Goal: Task Accomplishment & Management: Complete application form

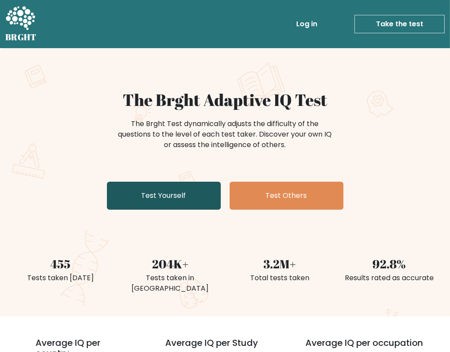
click at [215, 192] on link "Test Yourself" at bounding box center [164, 196] width 114 height 28
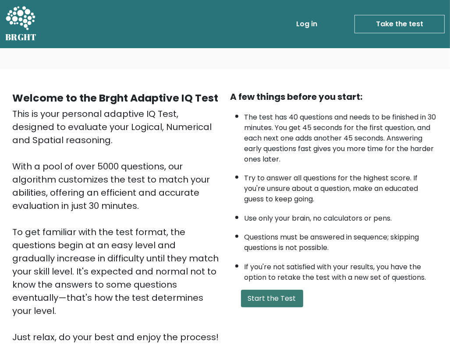
click at [260, 292] on button "Start the Test" at bounding box center [272, 299] width 62 height 18
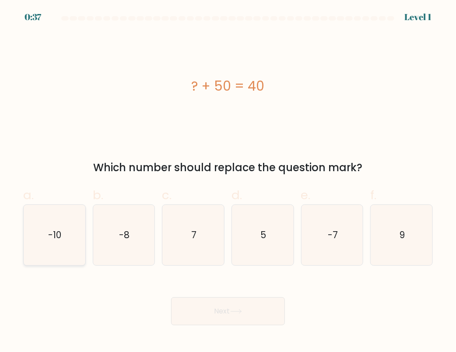
click at [74, 242] on icon "-10" at bounding box center [54, 235] width 60 height 60
click at [228, 182] on input "a. -10" at bounding box center [228, 179] width 0 height 6
radio input "true"
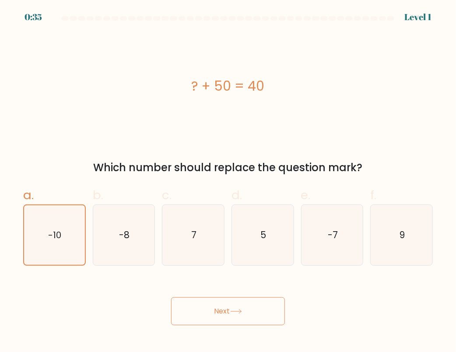
click at [246, 311] on button "Next" at bounding box center [228, 311] width 114 height 28
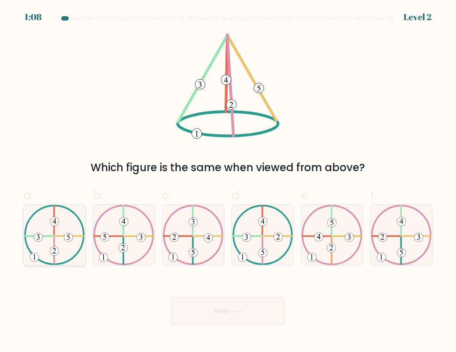
click at [74, 240] on icon at bounding box center [54, 235] width 61 height 60
click at [228, 182] on input "a." at bounding box center [228, 179] width 0 height 6
radio input "true"
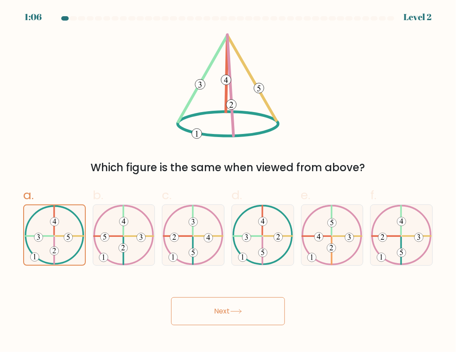
click at [216, 308] on button "Next" at bounding box center [228, 311] width 114 height 28
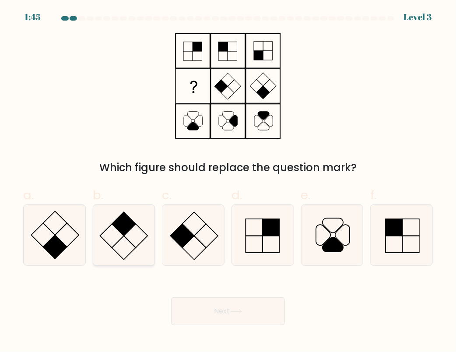
click at [124, 237] on icon at bounding box center [124, 235] width 60 height 60
click at [228, 182] on input "b." at bounding box center [228, 179] width 0 height 6
radio input "true"
click at [252, 301] on button "Next" at bounding box center [228, 311] width 114 height 28
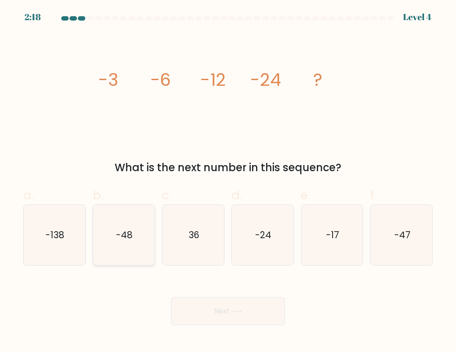
click at [151, 255] on icon "-48" at bounding box center [124, 235] width 60 height 60
click at [228, 182] on input "b. -48" at bounding box center [228, 179] width 0 height 6
radio input "true"
click at [236, 308] on button "Next" at bounding box center [228, 311] width 114 height 28
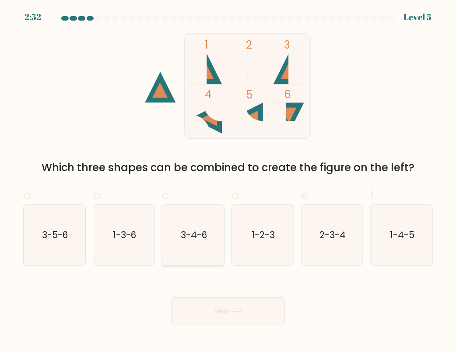
click at [196, 244] on icon "3-4-6" at bounding box center [193, 235] width 60 height 60
click at [228, 182] on input "c. 3-4-6" at bounding box center [228, 179] width 0 height 6
radio input "true"
drag, startPoint x: 246, startPoint y: 303, endPoint x: 225, endPoint y: 316, distance: 24.3
click at [225, 316] on button "Next" at bounding box center [228, 311] width 114 height 28
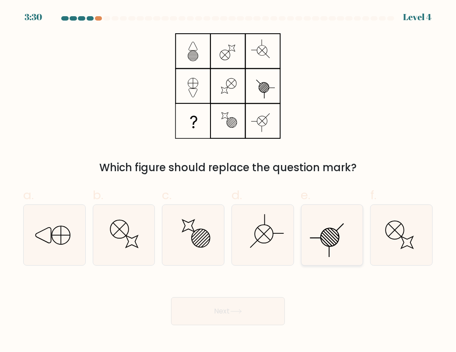
click at [321, 244] on icon at bounding box center [332, 235] width 60 height 60
click at [228, 182] on input "e." at bounding box center [228, 179] width 0 height 6
radio input "true"
click at [194, 245] on icon at bounding box center [193, 235] width 60 height 60
click at [228, 182] on input "c." at bounding box center [228, 179] width 0 height 6
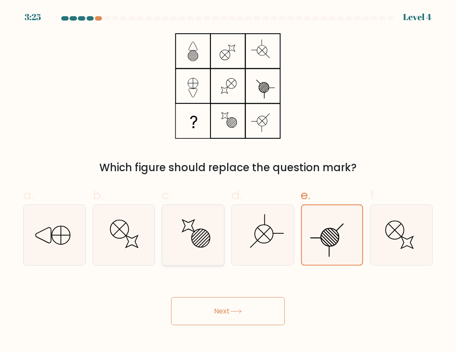
radio input "true"
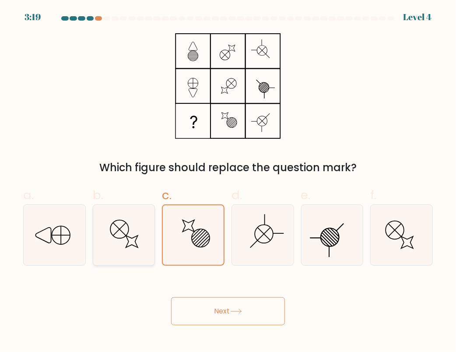
click at [133, 254] on icon at bounding box center [124, 235] width 60 height 60
click at [228, 182] on input "b." at bounding box center [228, 179] width 0 height 6
radio input "true"
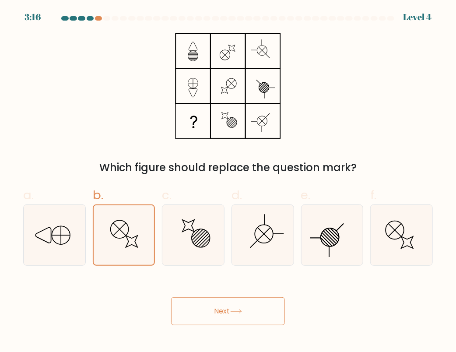
click at [256, 302] on button "Next" at bounding box center [228, 311] width 114 height 28
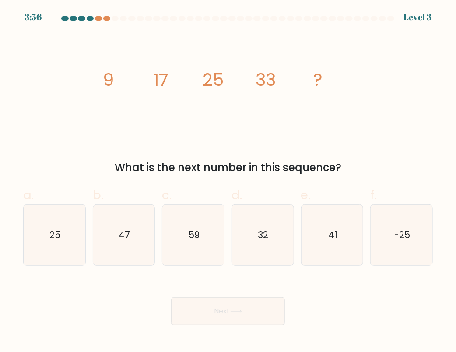
click at [300, 282] on div "Next" at bounding box center [228, 300] width 420 height 49
click at [321, 232] on icon "41" at bounding box center [332, 235] width 60 height 60
click at [228, 182] on input "e. 41" at bounding box center [228, 179] width 0 height 6
radio input "true"
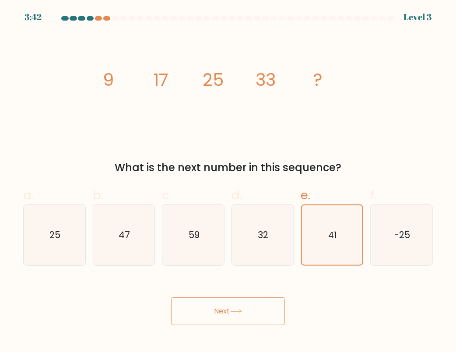
click at [224, 311] on button "Next" at bounding box center [228, 311] width 114 height 28
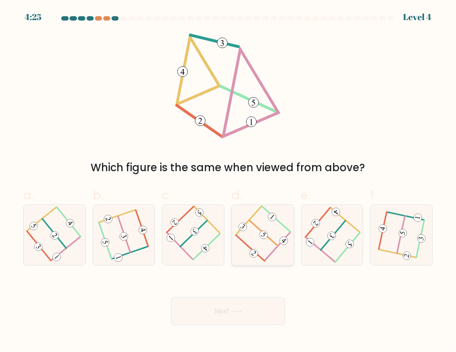
click at [271, 259] on icon at bounding box center [263, 235] width 48 height 48
click at [228, 182] on input "d." at bounding box center [228, 179] width 0 height 6
radio input "true"
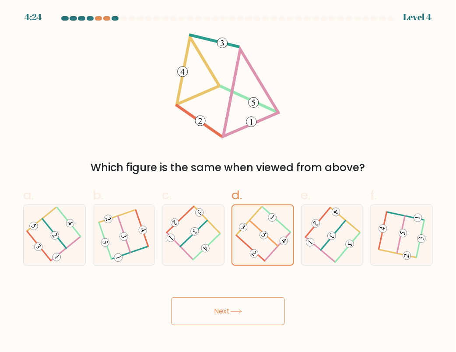
click at [250, 299] on button "Next" at bounding box center [228, 311] width 114 height 28
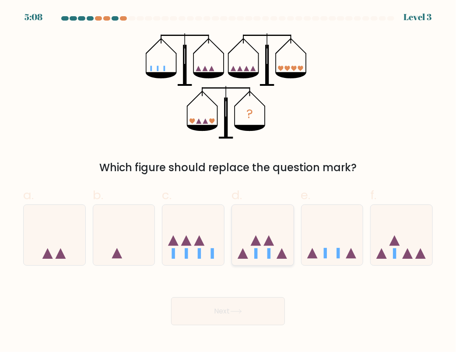
click at [258, 258] on icon at bounding box center [263, 234] width 62 height 51
click at [228, 182] on input "d." at bounding box center [228, 179] width 0 height 6
radio input "true"
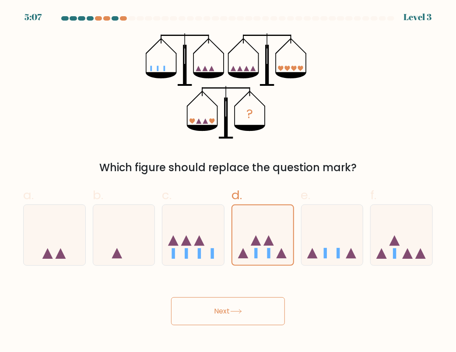
click at [257, 299] on button "Next" at bounding box center [228, 311] width 114 height 28
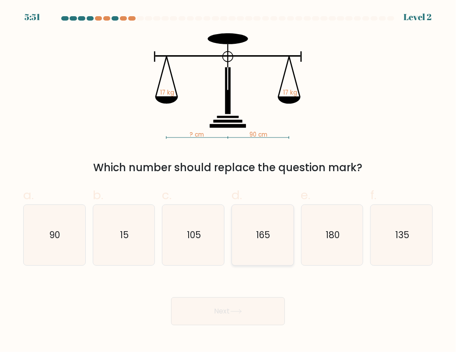
click at [267, 259] on icon "165" at bounding box center [262, 235] width 60 height 60
click at [228, 182] on input "d. 165" at bounding box center [228, 179] width 0 height 6
radio input "true"
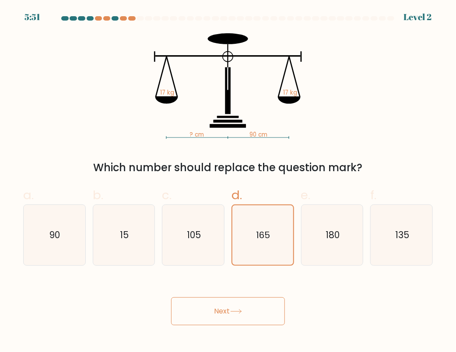
click at [255, 315] on button "Next" at bounding box center [228, 311] width 114 height 28
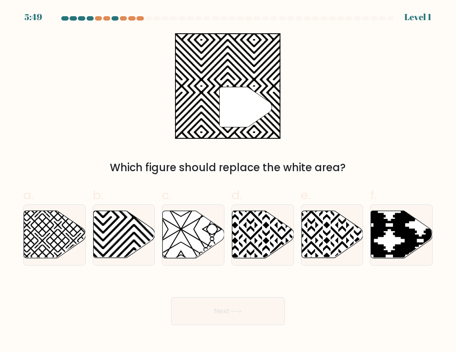
click at [214, 305] on button "Next" at bounding box center [228, 311] width 114 height 28
click at [317, 234] on icon at bounding box center [311, 210] width 124 height 124
click at [228, 182] on input "e." at bounding box center [228, 179] width 0 height 6
radio input "true"
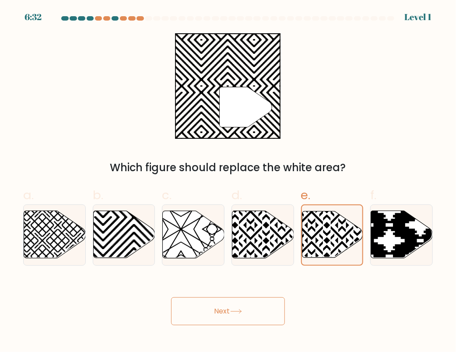
click at [259, 308] on button "Next" at bounding box center [228, 311] width 114 height 28
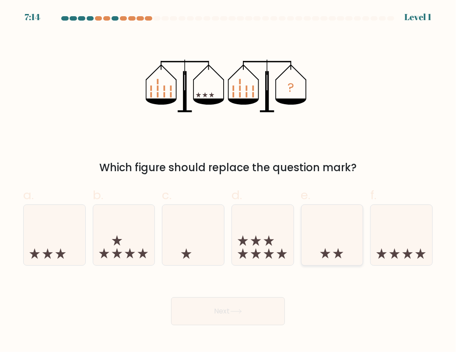
click at [341, 257] on icon at bounding box center [333, 234] width 62 height 51
click at [228, 182] on input "e." at bounding box center [228, 179] width 0 height 6
radio input "true"
click at [252, 338] on body "7:13 Level 1" at bounding box center [228, 176] width 456 height 352
click at [254, 323] on button "Next" at bounding box center [228, 311] width 114 height 28
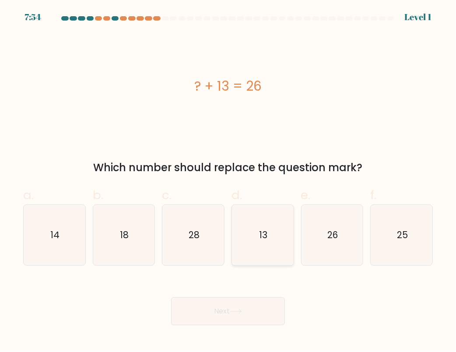
click at [273, 220] on icon "13" at bounding box center [262, 235] width 60 height 60
click at [228, 182] on input "d. 13" at bounding box center [228, 179] width 0 height 6
radio input "true"
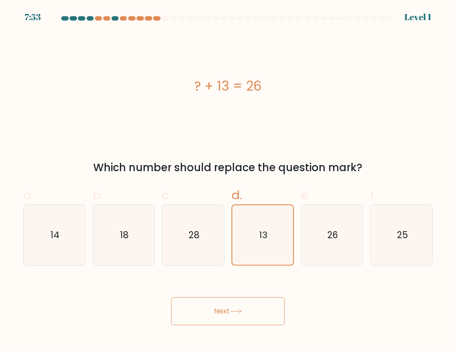
click at [259, 313] on button "Next" at bounding box center [228, 311] width 114 height 28
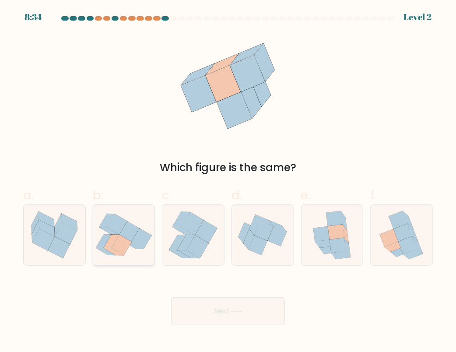
click at [149, 247] on icon at bounding box center [124, 234] width 62 height 54
click at [228, 182] on input "b." at bounding box center [228, 179] width 0 height 6
radio input "true"
click at [222, 296] on div "Next" at bounding box center [228, 300] width 420 height 49
click at [229, 315] on button "Next" at bounding box center [228, 311] width 114 height 28
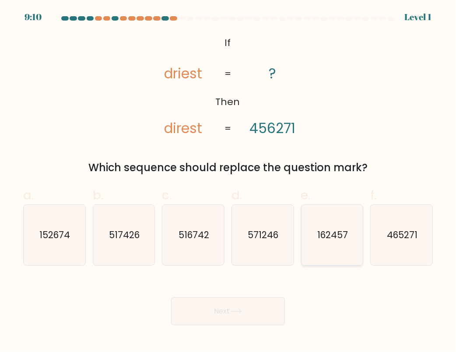
click at [301, 253] on div "162457" at bounding box center [332, 234] width 63 height 61
click at [228, 182] on input "e. 162457" at bounding box center [228, 179] width 0 height 6
radio input "true"
click at [256, 309] on button "Next" at bounding box center [228, 311] width 114 height 28
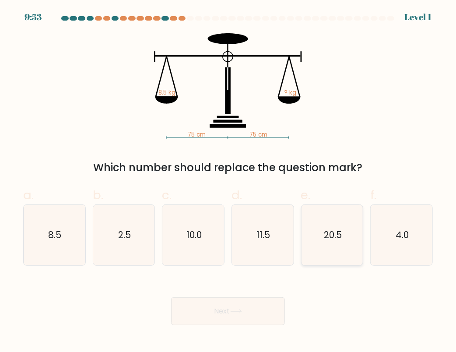
click at [326, 236] on text "20.5" at bounding box center [333, 234] width 18 height 13
click at [228, 182] on input "e. 20.5" at bounding box center [228, 179] width 0 height 6
radio input "true"
click at [264, 323] on button "Next" at bounding box center [228, 311] width 114 height 28
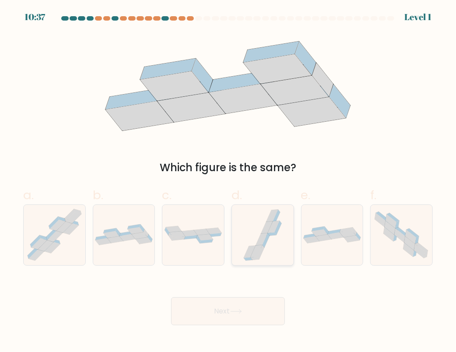
click at [259, 264] on icon at bounding box center [262, 235] width 45 height 60
click at [228, 182] on input "d." at bounding box center [228, 179] width 0 height 6
radio input "true"
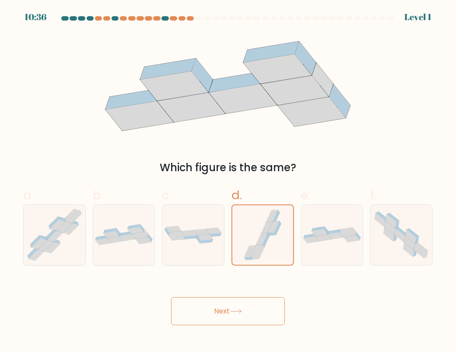
click at [263, 311] on button "Next" at bounding box center [228, 311] width 114 height 28
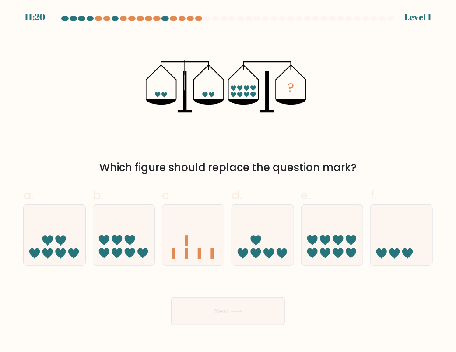
click at [272, 250] on icon at bounding box center [269, 253] width 11 height 11
click at [228, 182] on input "d." at bounding box center [228, 179] width 0 height 6
radio input "true"
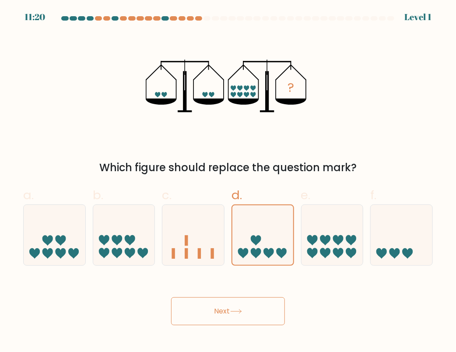
click at [268, 297] on button "Next" at bounding box center [228, 311] width 114 height 28
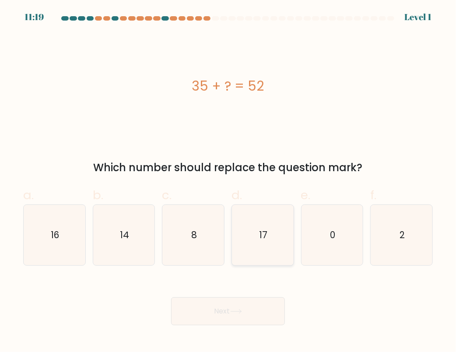
click at [293, 238] on icon "17" at bounding box center [262, 235] width 60 height 60
click at [228, 182] on input "d. 17" at bounding box center [228, 179] width 0 height 6
radio input "true"
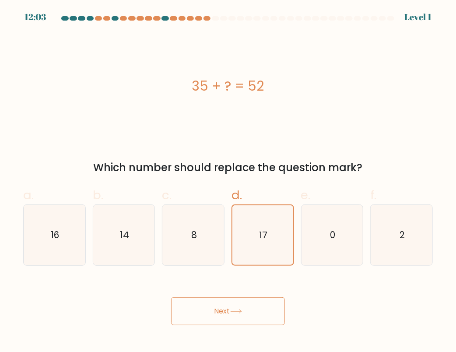
click at [277, 305] on button "Next" at bounding box center [228, 311] width 114 height 28
